Goal: Task Accomplishment & Management: Use online tool/utility

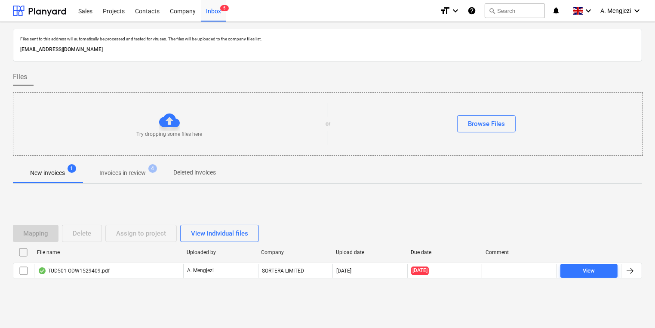
click at [127, 283] on div at bounding box center [328, 286] width 630 height 7
click at [147, 253] on div "File name" at bounding box center [108, 253] width 143 height 6
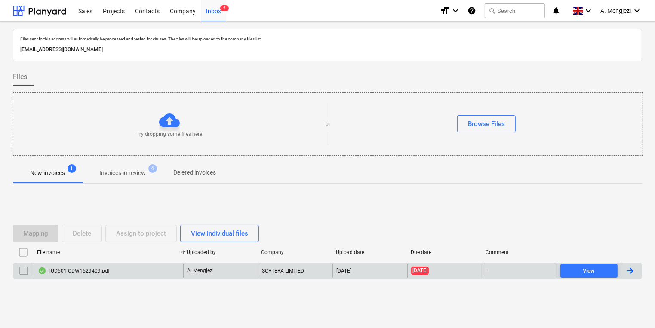
click at [145, 268] on div "TUD501-ODW1529409.pdf" at bounding box center [108, 271] width 149 height 14
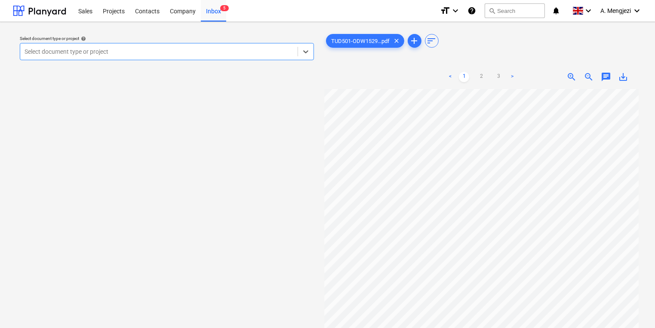
click at [229, 37] on div "Select document type or project help" at bounding box center [167, 39] width 294 height 6
click at [222, 52] on div at bounding box center [159, 51] width 269 height 9
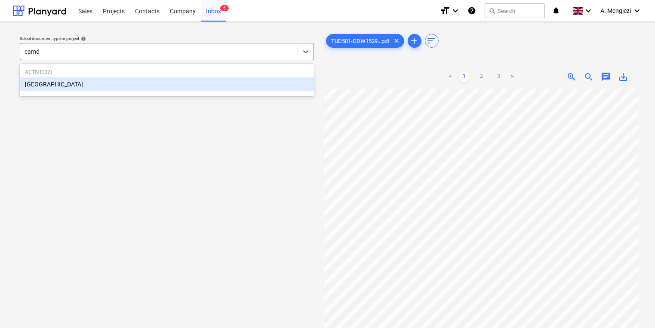
type input "camde"
click at [222, 83] on div "[GEOGRAPHIC_DATA]" at bounding box center [167, 84] width 294 height 14
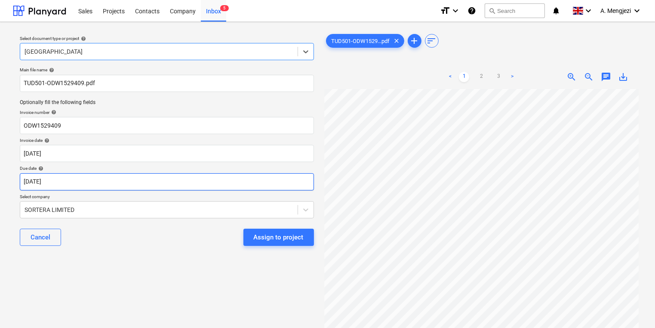
drag, startPoint x: 207, startPoint y: 174, endPoint x: 204, endPoint y: 185, distance: 11.4
click at [206, 177] on div "Due date help [DATE]" at bounding box center [167, 178] width 294 height 25
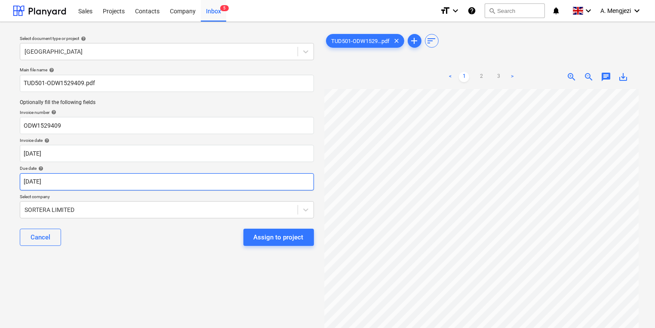
click at [204, 185] on body "Sales Projects Contacts Company Inbox 5 format_size keyboard_arrow_down help se…" at bounding box center [327, 164] width 655 height 328
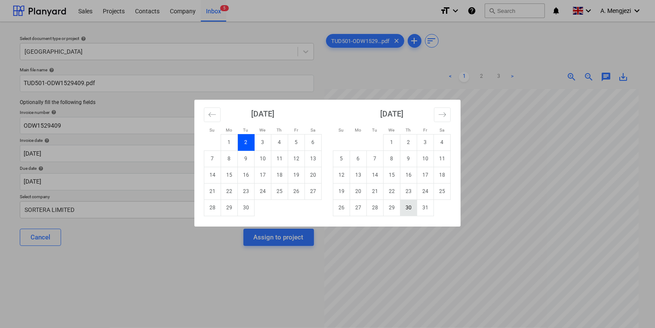
click at [411, 213] on td "30" at bounding box center [409, 208] width 17 height 16
type input "[DATE]"
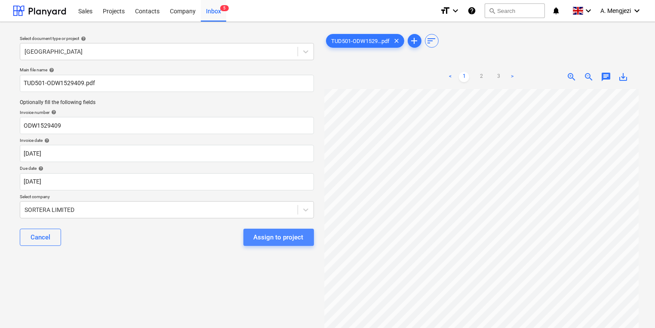
click at [306, 241] on button "Assign to project" at bounding box center [279, 237] width 71 height 17
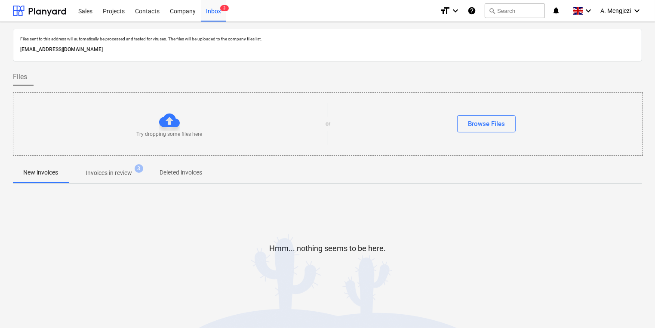
click at [126, 183] on div "Files sent to this address will automatically be processed and tested for virus…" at bounding box center [328, 174] width 630 height 291
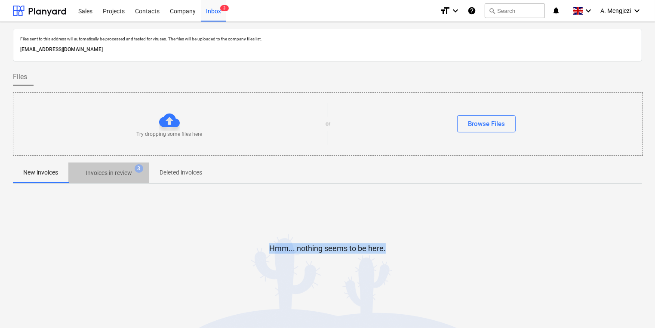
click at [116, 167] on span "Invoices in review 3" at bounding box center [108, 172] width 81 height 15
